Goal: Information Seeking & Learning: Learn about a topic

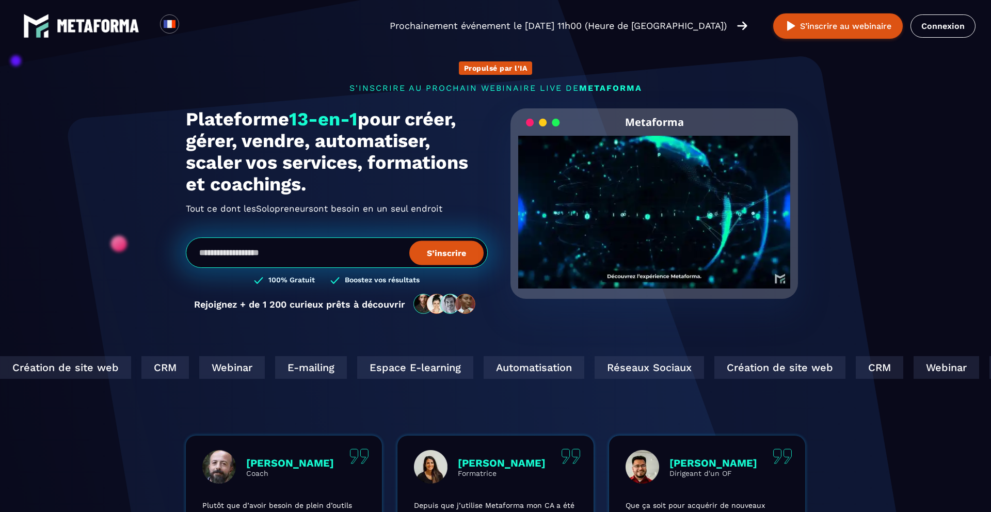
drag, startPoint x: 307, startPoint y: 191, endPoint x: 181, endPoint y: 122, distance: 144.2
click at [181, 122] on div "Propulsé par l'IA s'inscrire au prochain webinaire live de METAFORMA Prochainem…" at bounding box center [496, 182] width 640 height 285
copy h1 "Plateforme 13-en-1 pour créer, gérer, vendre, automatiser, scaler vos services,…"
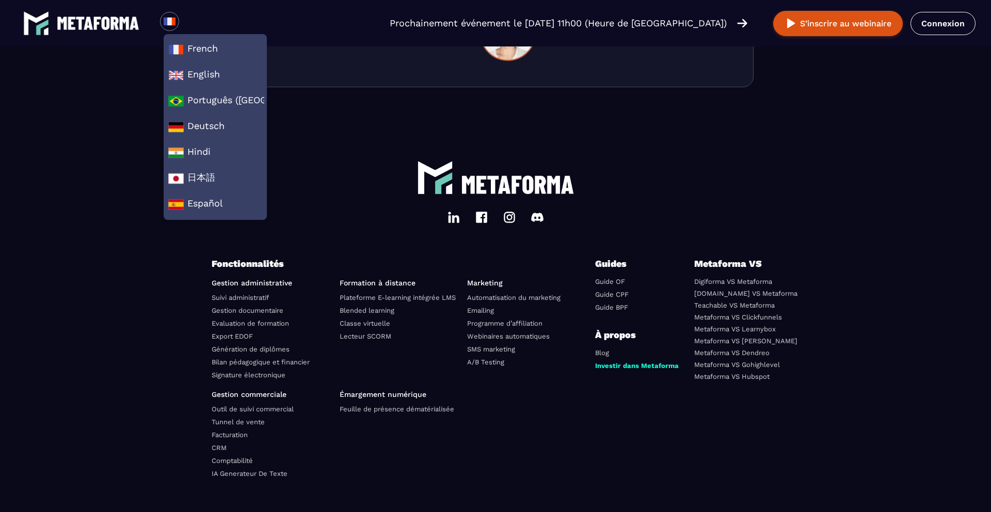
scroll to position [3480, 0]
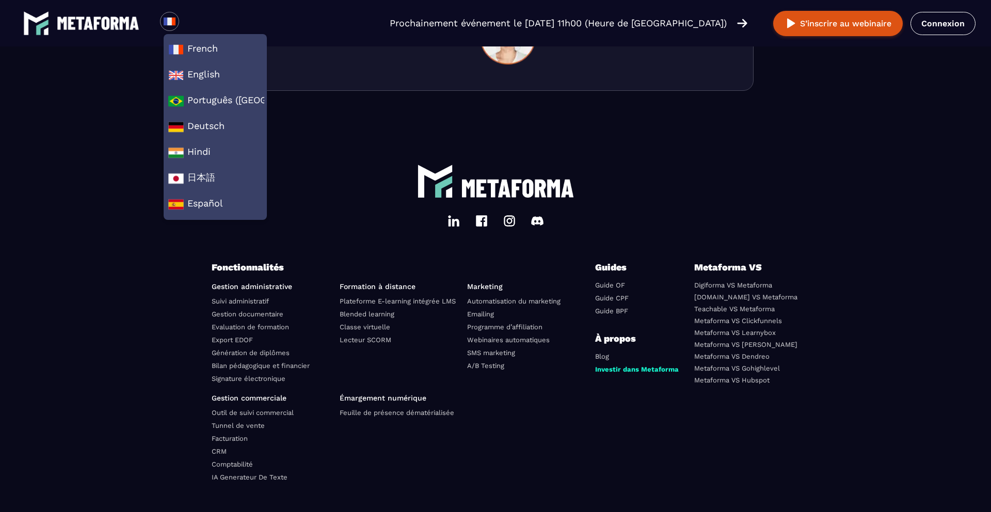
click at [503, 227] on img at bounding box center [509, 221] width 12 height 12
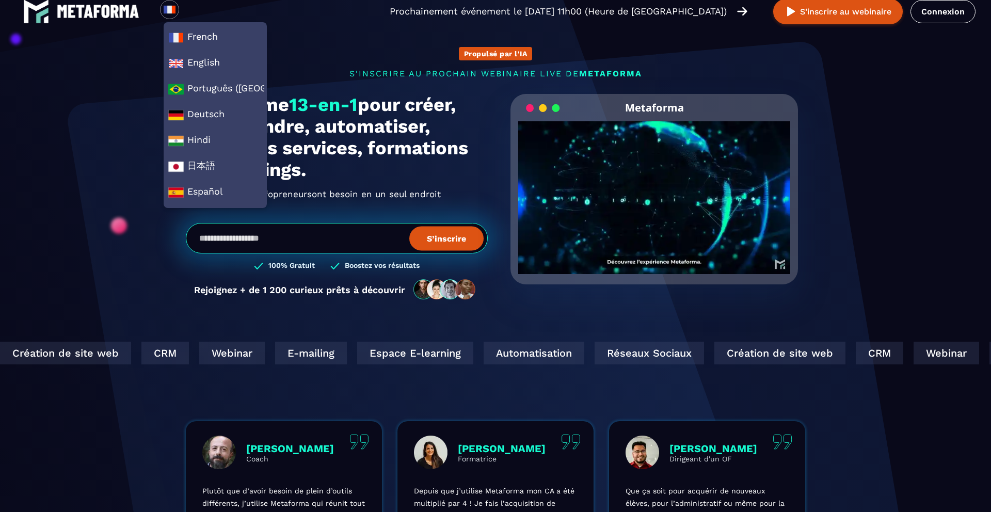
scroll to position [13, 0]
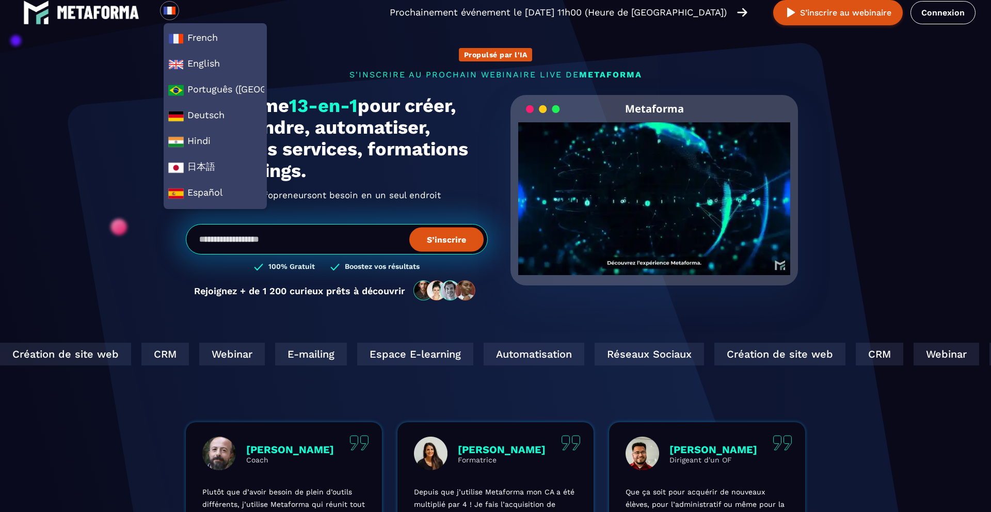
click at [665, 185] on video "Your browser does not support the video tag." at bounding box center [654, 190] width 272 height 136
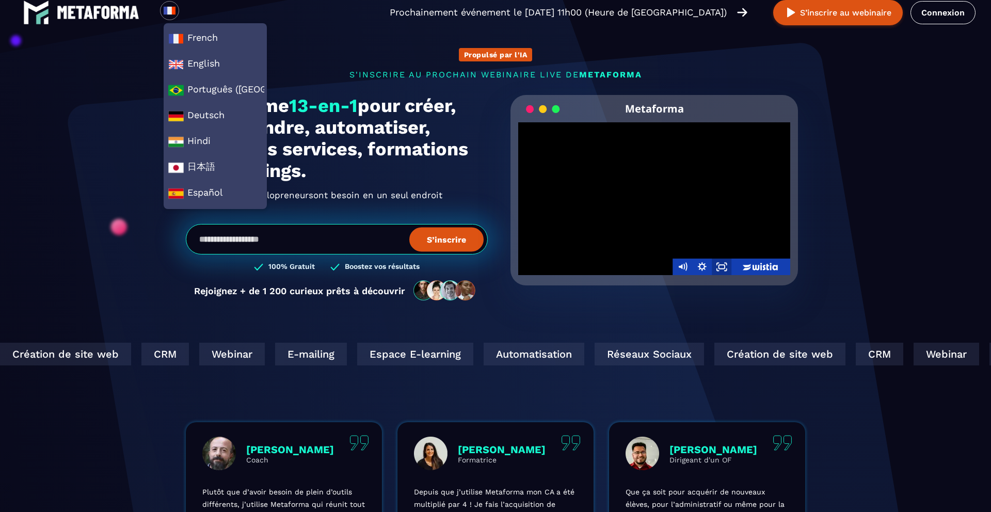
click at [726, 266] on icon "Fullscreen" at bounding box center [722, 267] width 20 height 17
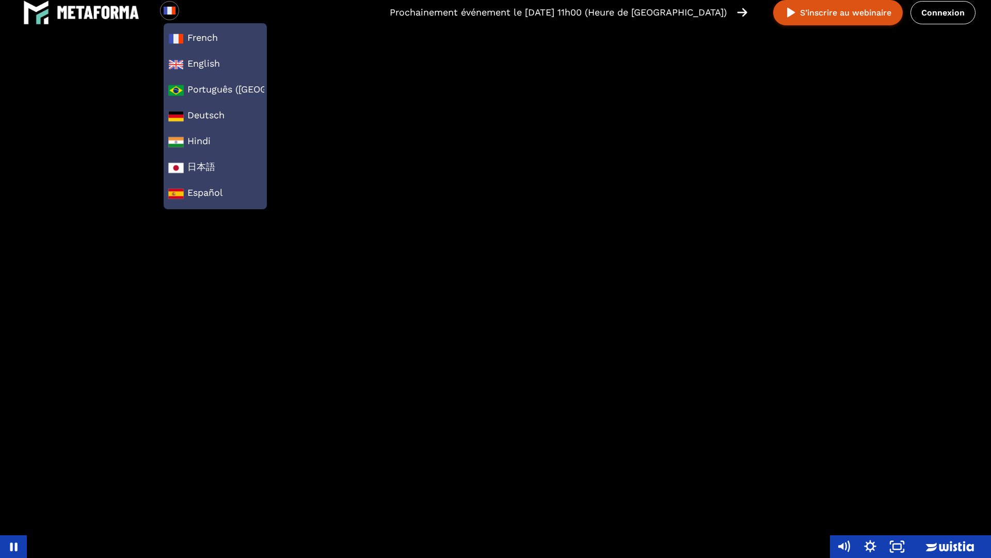
click at [596, 308] on div at bounding box center [495, 279] width 991 height 558
click at [573, 43] on div at bounding box center [495, 279] width 991 height 558
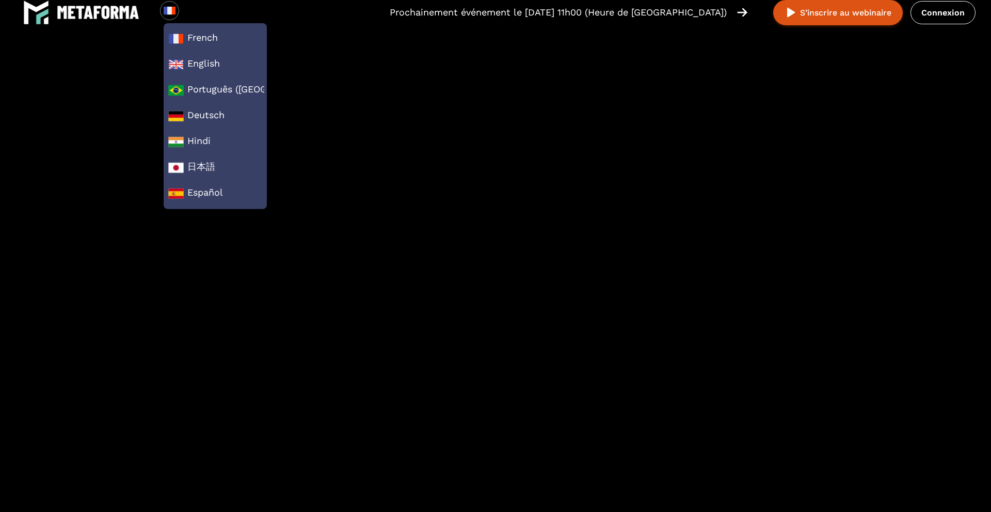
scroll to position [0, 0]
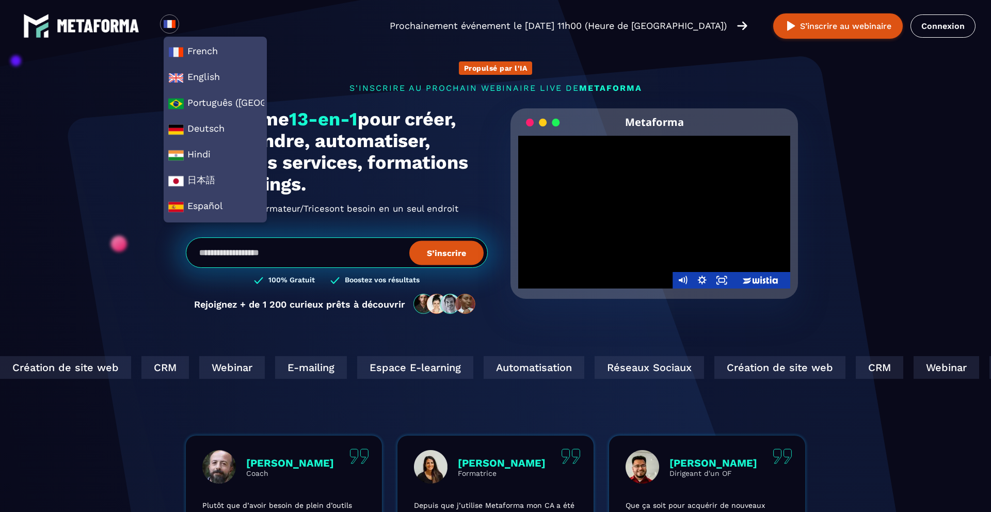
click at [698, 238] on div at bounding box center [654, 212] width 272 height 153
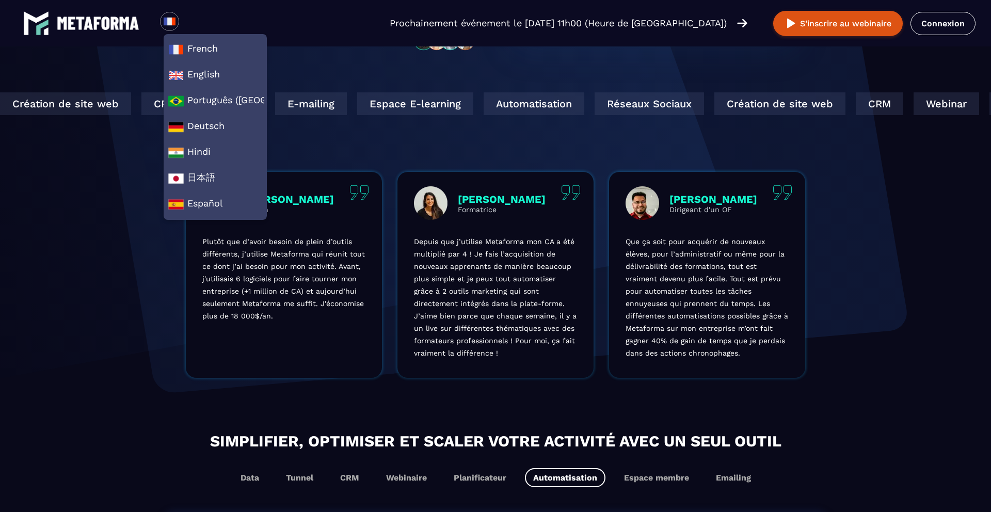
scroll to position [280, 0]
click at [532, 122] on div "Création de site web CRM Webinar E-mailing Espace E-learning Automatisation Rés…" at bounding box center [495, 132] width 991 height 80
click at [537, 148] on div "Création de site web CRM Webinar E-mailing Espace E-learning Automatisation Rés…" at bounding box center [495, 132] width 991 height 80
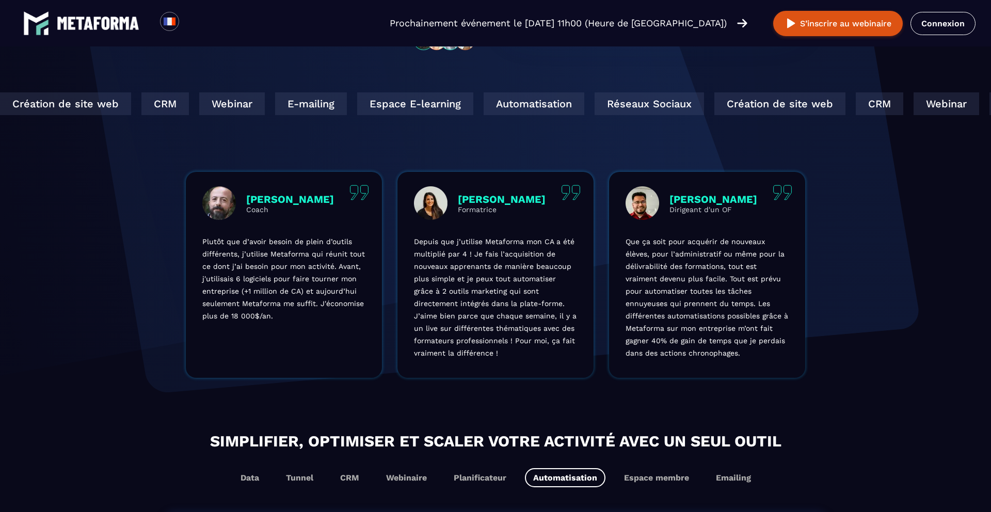
click at [112, 27] on img at bounding box center [98, 23] width 83 height 13
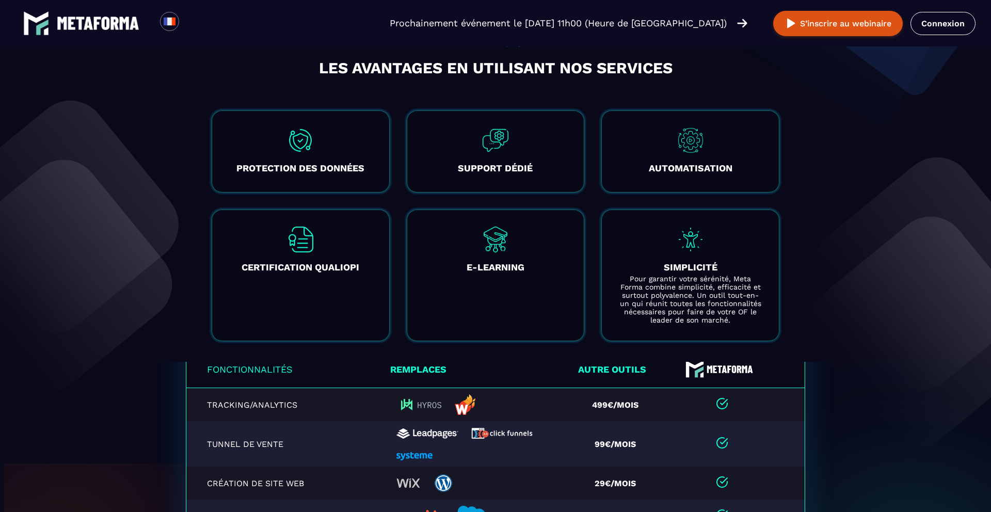
scroll to position [1867, 0]
